Goal: Task Accomplishment & Management: Manage account settings

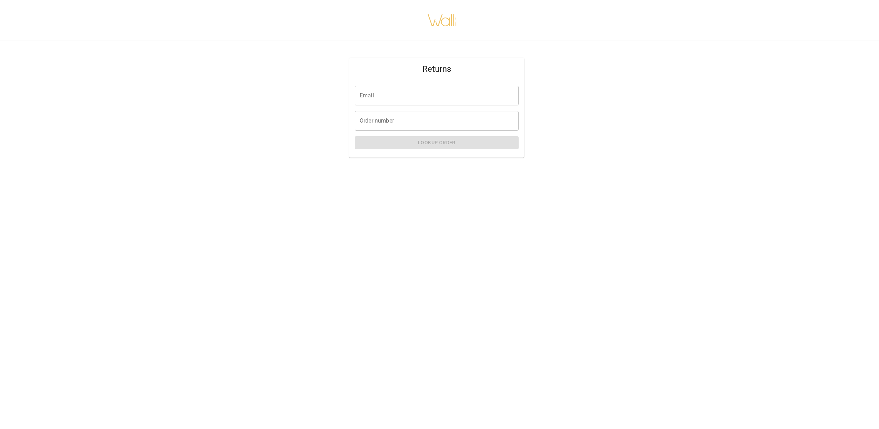
click at [407, 96] on input "Email" at bounding box center [437, 96] width 164 height 20
type input "**********"
click at [410, 123] on input "Order number" at bounding box center [437, 121] width 164 height 20
paste input "*******"
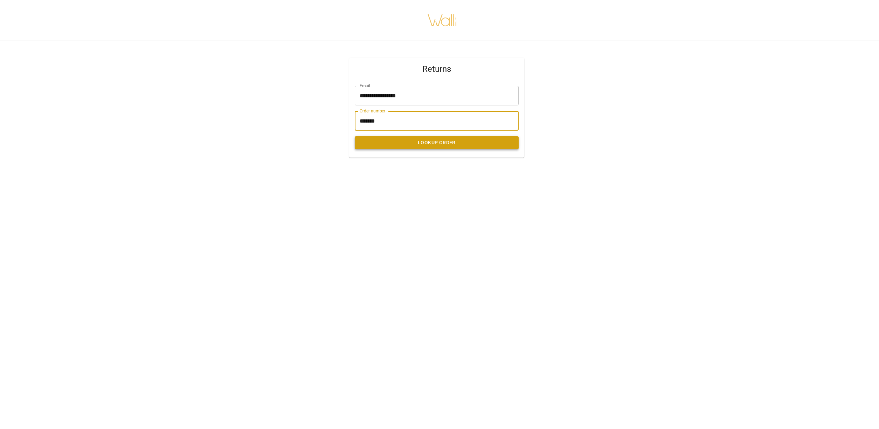
type input "*******"
click at [432, 145] on button "Lookup Order" at bounding box center [437, 142] width 164 height 13
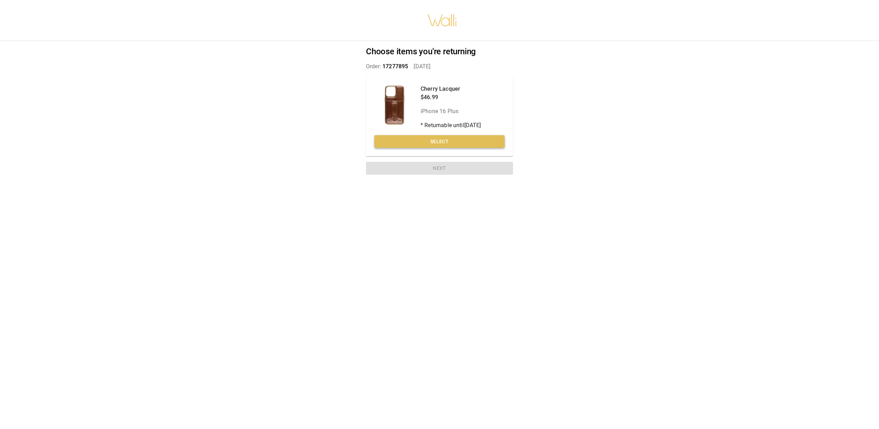
click at [432, 144] on button "Select" at bounding box center [439, 141] width 130 height 13
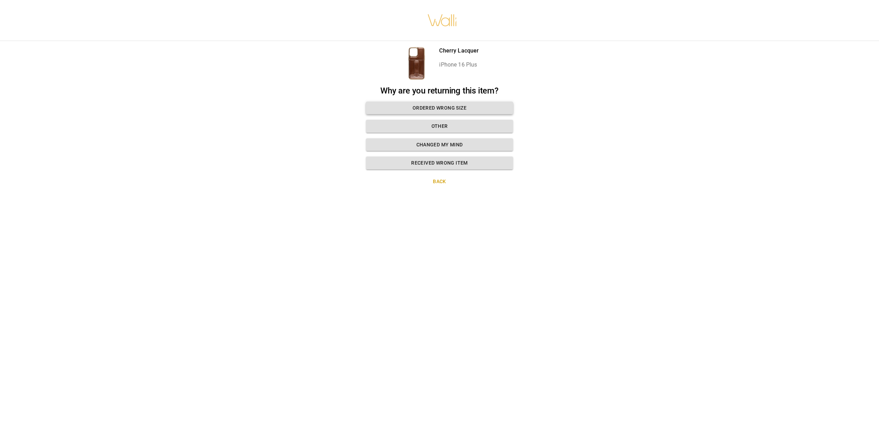
click at [436, 106] on button "Ordered wrong size" at bounding box center [439, 108] width 147 height 13
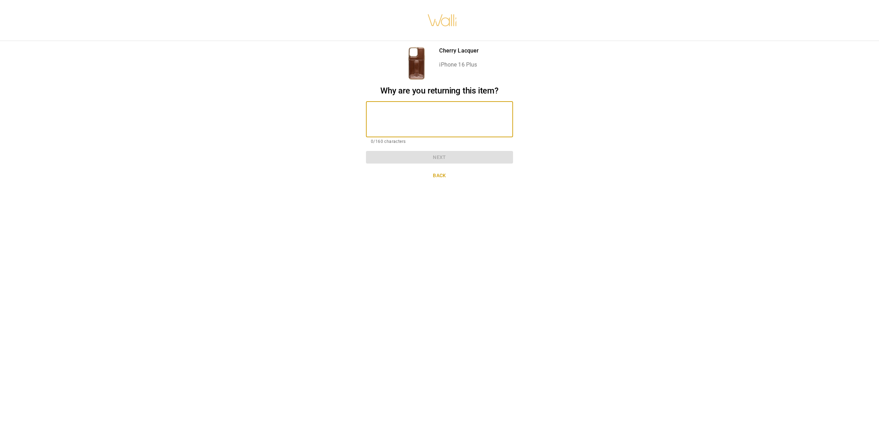
click at [424, 125] on textarea at bounding box center [439, 119] width 137 height 24
type textarea "*"
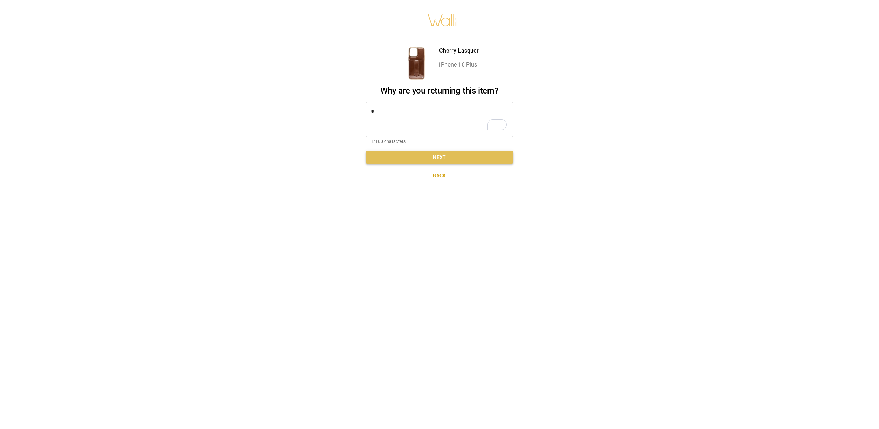
click at [430, 154] on button "Next" at bounding box center [439, 157] width 147 height 13
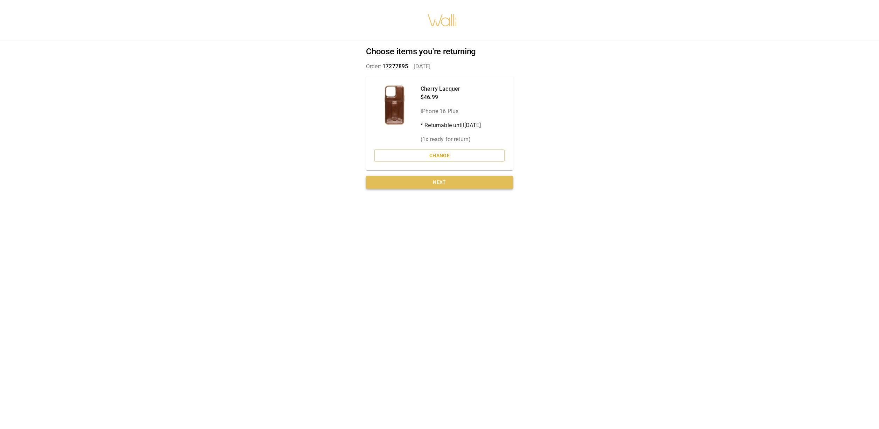
click at [429, 180] on button "Next" at bounding box center [439, 182] width 147 height 13
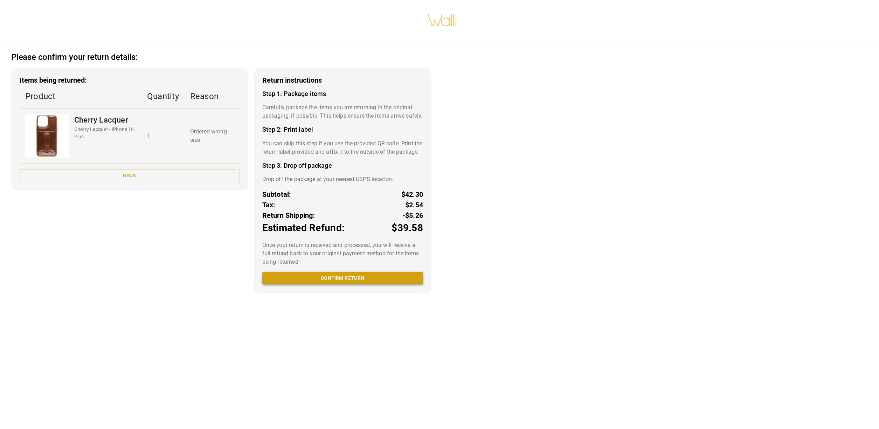
click at [342, 256] on div "Return instructions Step 1: Package items Carefully package the items you are r…" at bounding box center [342, 180] width 177 height 225
click at [336, 285] on button "Confirm return" at bounding box center [342, 278] width 161 height 13
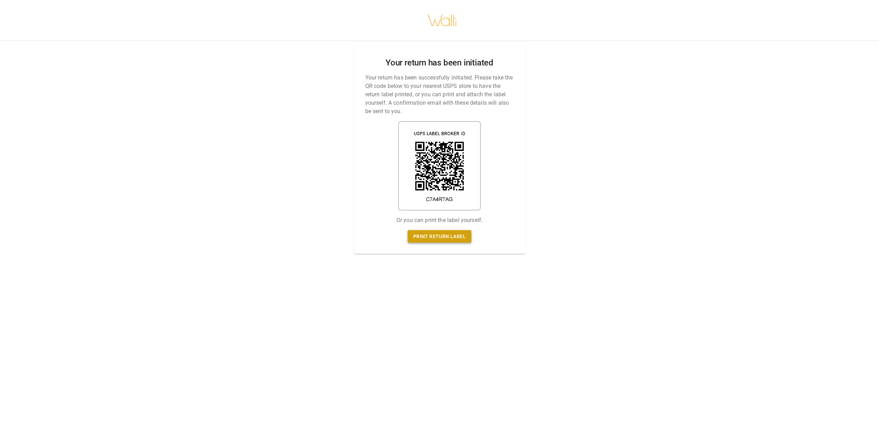
click at [433, 237] on link "Print return label" at bounding box center [439, 236] width 64 height 13
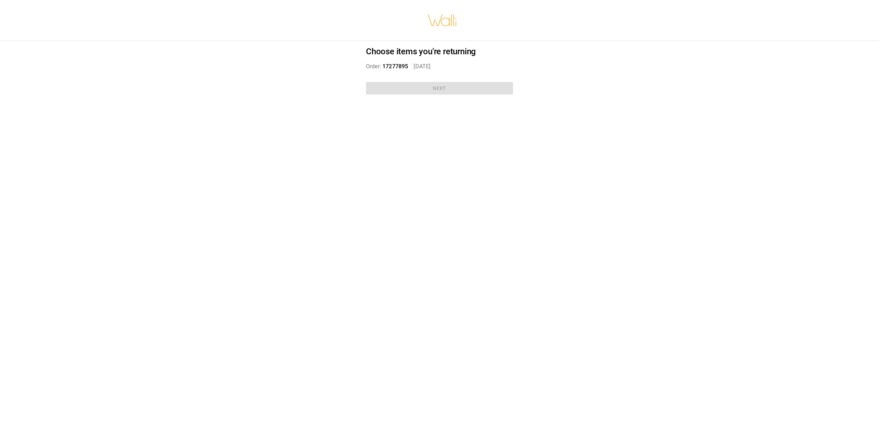
click at [441, 89] on div "Choose items you're returning Order: 17277895   Sep 21, 2025 Next" at bounding box center [439, 72] width 164 height 62
drag, startPoint x: 433, startPoint y: 66, endPoint x: 430, endPoint y: 47, distance: 19.5
click at [433, 63] on p "Order: 17277895   Sep 21, 2025" at bounding box center [439, 66] width 147 height 8
click at [430, 47] on h2 "Choose items you're returning" at bounding box center [439, 52] width 147 height 10
drag, startPoint x: 447, startPoint y: 85, endPoint x: 451, endPoint y: 89, distance: 5.2
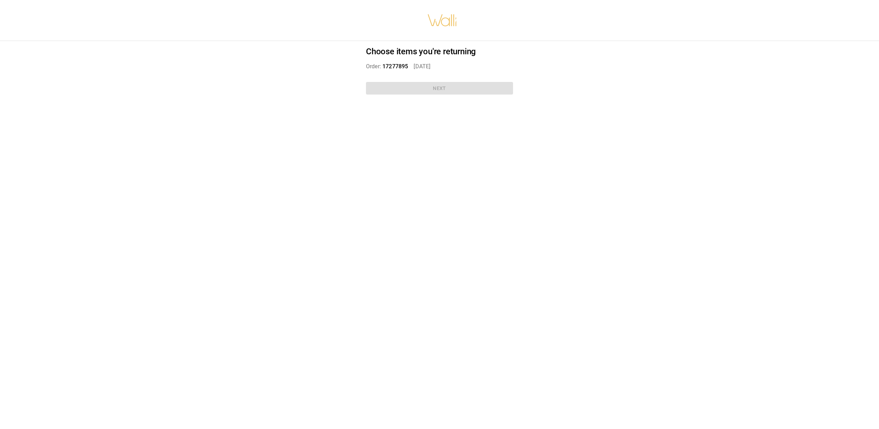
click at [448, 86] on div "Choose items you're returning Order: 17277895   Sep 21, 2025 Next" at bounding box center [439, 72] width 164 height 62
click at [451, 91] on div "Choose items you're returning Order: 17277895   Sep 21, 2025 Next" at bounding box center [439, 72] width 164 height 62
